Goal: Task Accomplishment & Management: Manage account settings

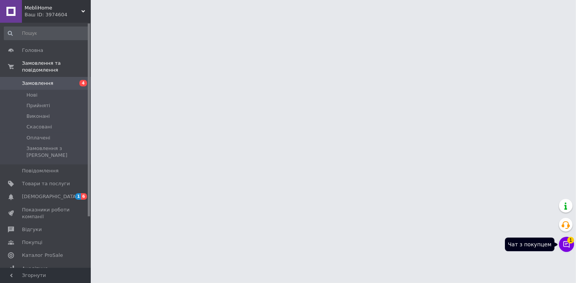
click at [570, 244] on icon at bounding box center [567, 244] width 8 height 8
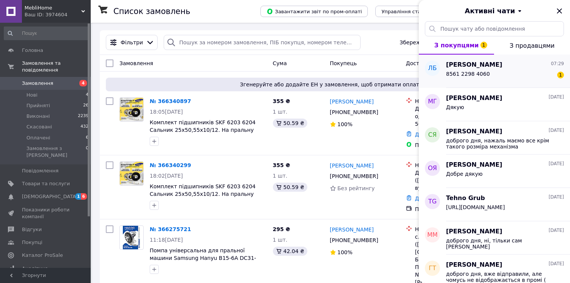
click at [480, 75] on span "8561 2298 4060" at bounding box center [468, 74] width 44 height 6
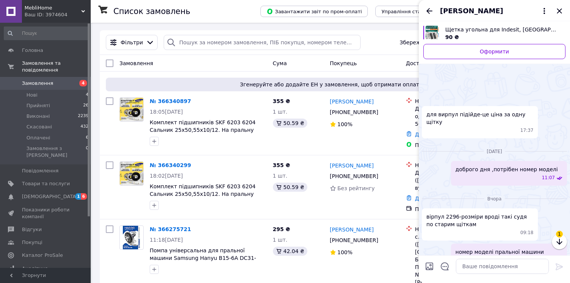
scroll to position [76, 0]
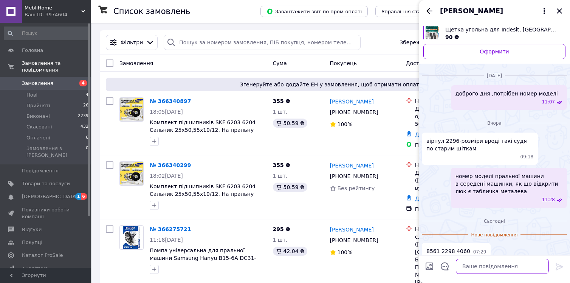
click at [492, 269] on textarea at bounding box center [502, 265] width 93 height 15
type textarea "в"
type textarea "п"
type textarea "доброго дня, номер моделі там цифри з літерами"
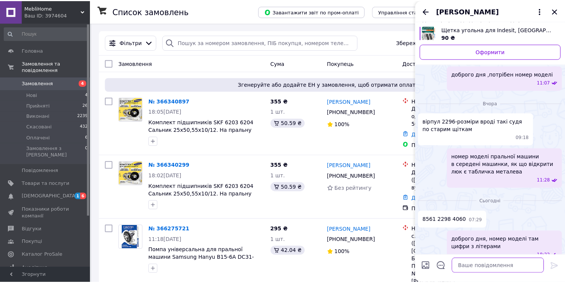
scroll to position [79, 0]
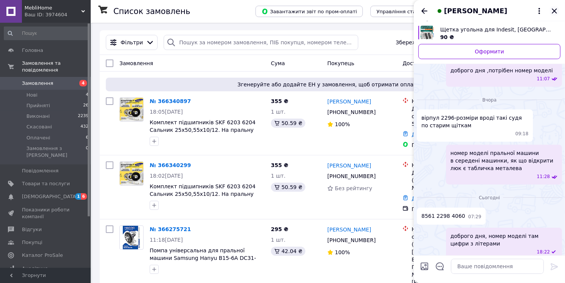
click at [556, 9] on icon "Закрити" at bounding box center [554, 10] width 9 height 9
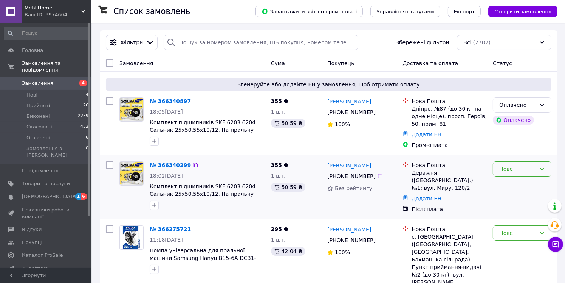
click at [536, 169] on div "Нове" at bounding box center [518, 169] width 37 height 8
click at [516, 185] on li "Прийнято" at bounding box center [523, 185] width 58 height 14
click at [526, 106] on div "Оплачено" at bounding box center [518, 105] width 37 height 8
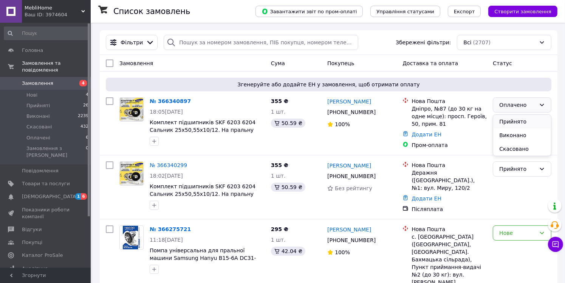
click at [525, 123] on li "Прийнято" at bounding box center [523, 122] width 58 height 14
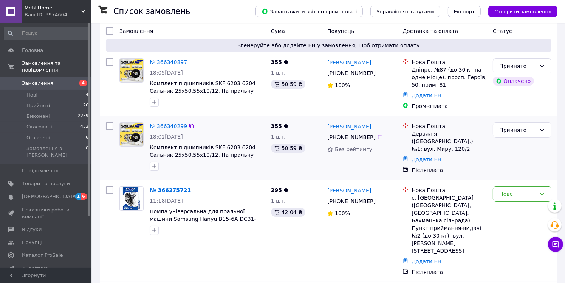
scroll to position [76, 0]
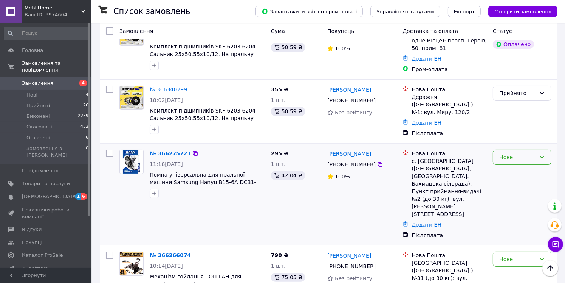
click at [524, 157] on div "Нове" at bounding box center [518, 157] width 37 height 8
click at [523, 171] on li "Прийнято" at bounding box center [523, 171] width 58 height 14
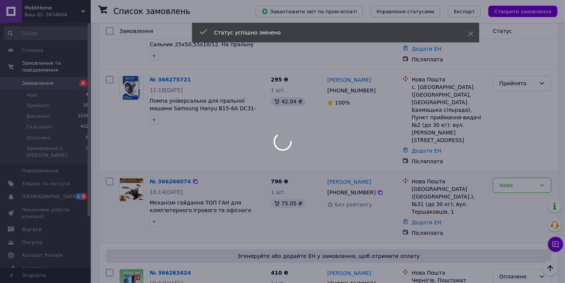
scroll to position [151, 0]
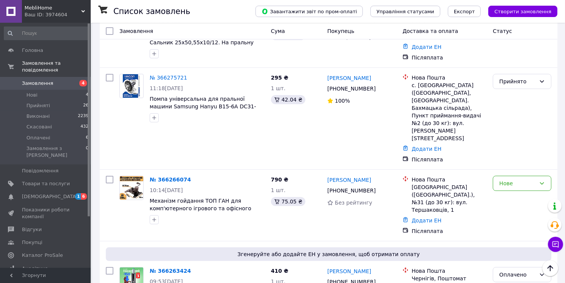
click at [525, 179] on div "Нове" at bounding box center [518, 183] width 37 height 8
click at [520, 174] on li "Прийнято" at bounding box center [523, 174] width 58 height 14
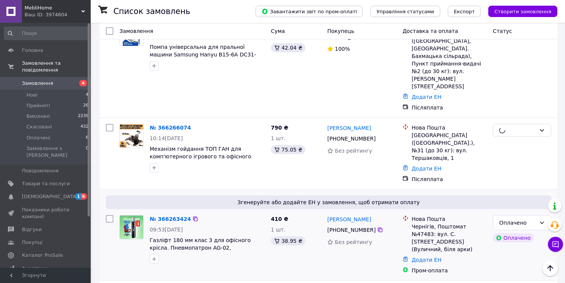
scroll to position [265, 0]
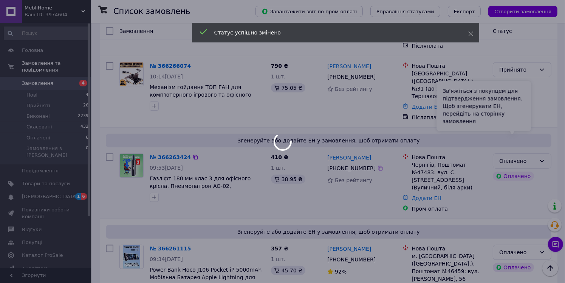
click at [522, 121] on div "Зв'яжіться з покупцем для підтвердження замовлення. Щоб згенерувати ЕН, перейді…" at bounding box center [484, 106] width 95 height 50
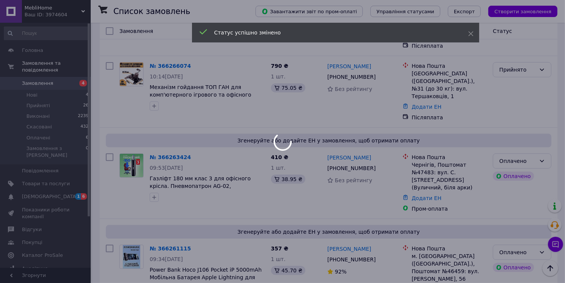
click at [539, 129] on div at bounding box center [282, 141] width 565 height 283
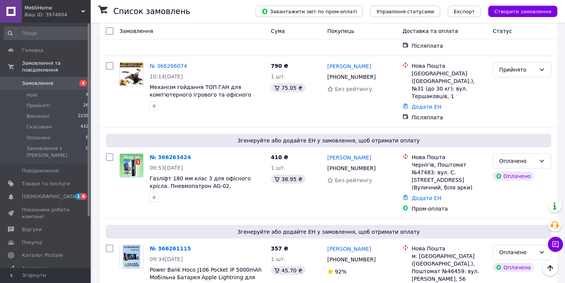
click at [534, 157] on div "Оплачено" at bounding box center [518, 161] width 37 height 8
click at [527, 141] on li "Прийнято" at bounding box center [523, 141] width 58 height 14
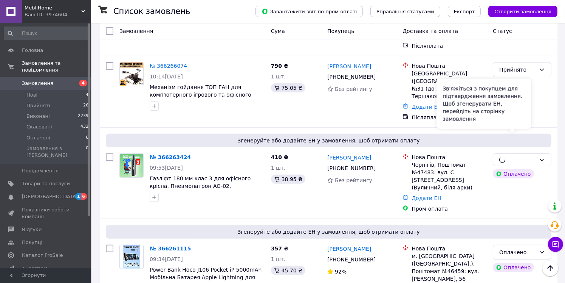
scroll to position [340, 0]
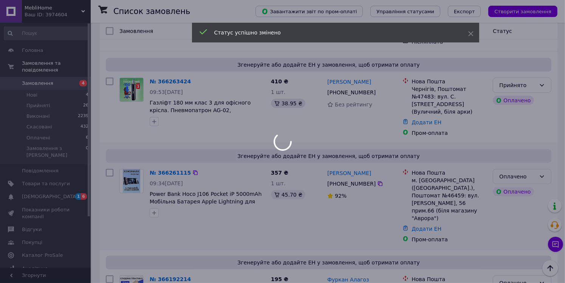
click at [535, 172] on div "Оплачено" at bounding box center [518, 176] width 37 height 8
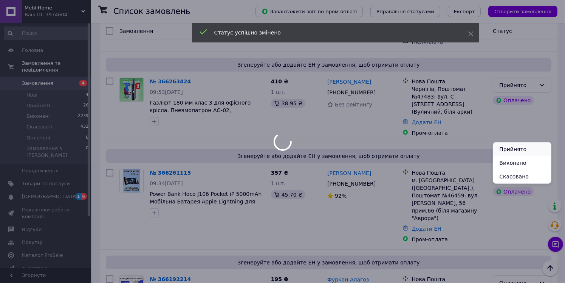
click at [518, 149] on li "Прийнято" at bounding box center [523, 149] width 58 height 14
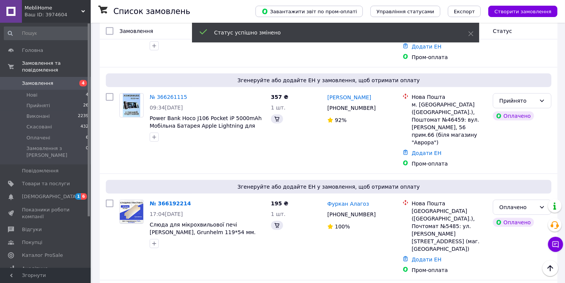
scroll to position [492, 0]
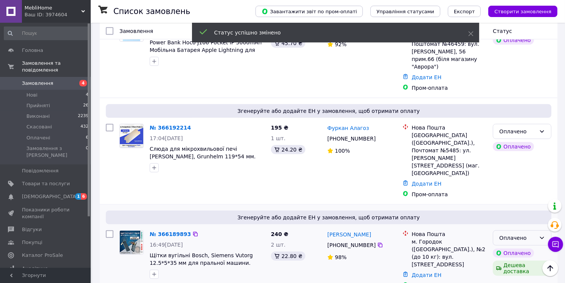
click at [527, 233] on div "Оплачено" at bounding box center [518, 237] width 37 height 8
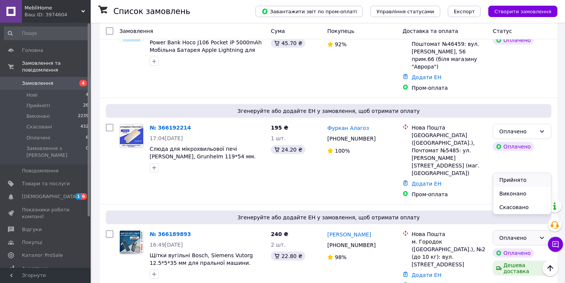
click at [524, 179] on li "Прийнято" at bounding box center [523, 180] width 58 height 14
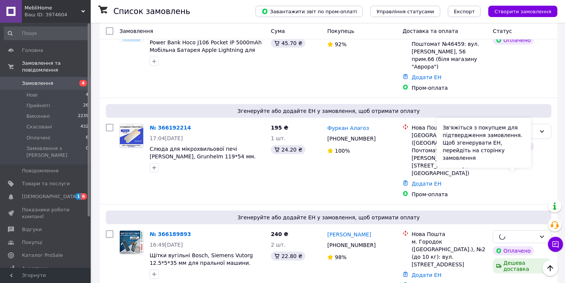
scroll to position [567, 0]
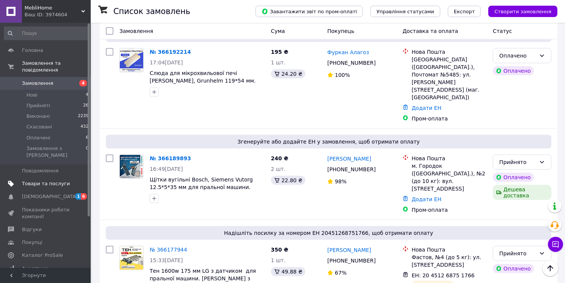
click at [49, 180] on span "Товари та послуги" at bounding box center [46, 183] width 48 height 7
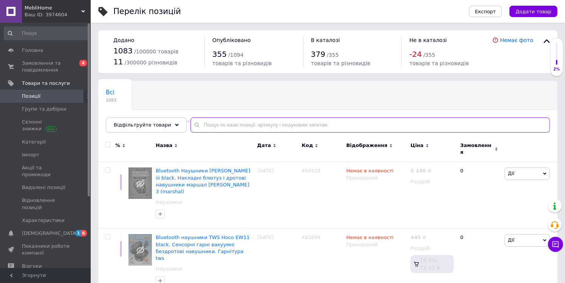
click at [200, 126] on input "text" at bounding box center [371, 124] width 360 height 15
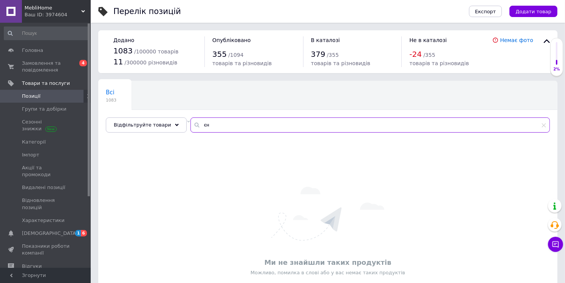
type input "є"
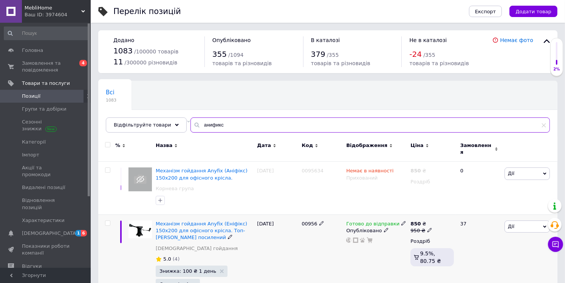
scroll to position [38, 0]
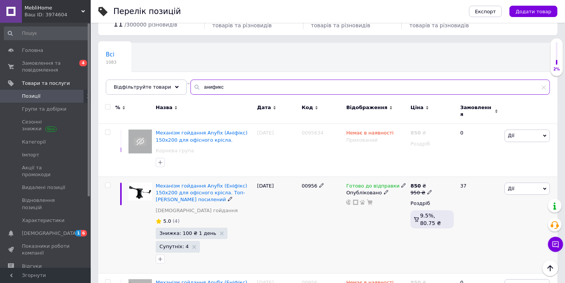
type input "анификс"
click at [525, 185] on span "Дії" at bounding box center [527, 188] width 45 height 12
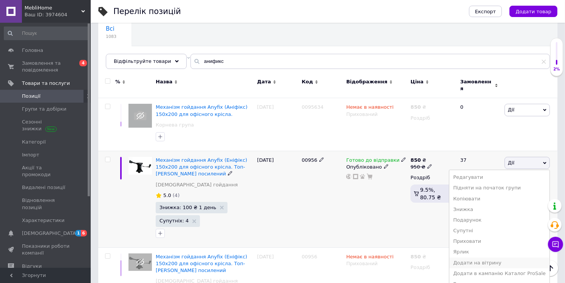
scroll to position [76, 0]
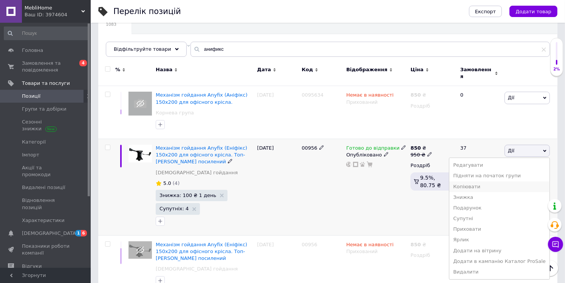
click at [480, 181] on li "Копіювати" at bounding box center [500, 186] width 100 height 11
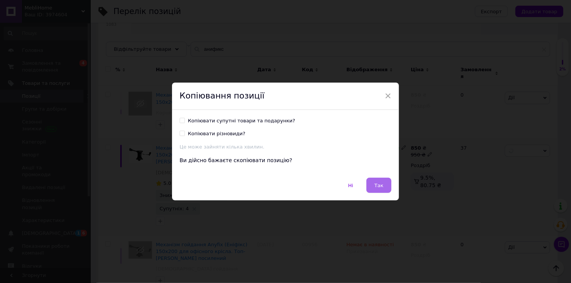
click at [380, 185] on span "Так" at bounding box center [378, 185] width 9 height 6
